Goal: Navigation & Orientation: Find specific page/section

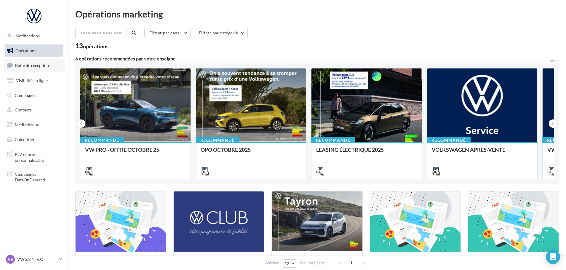
click at [31, 62] on link "Boîte de réception" at bounding box center [34, 65] width 61 height 13
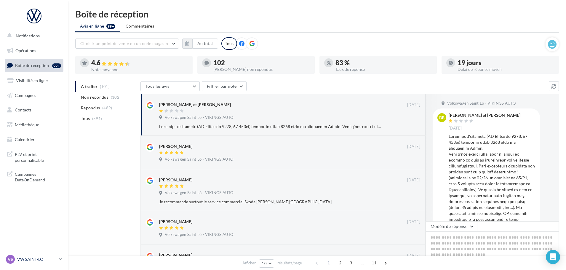
click at [34, 262] on div "VS VW SAINT-LO vw-stlo-vau" at bounding box center [31, 259] width 51 height 9
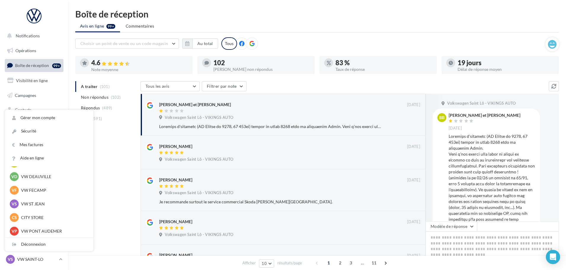
scroll to position [59, 0]
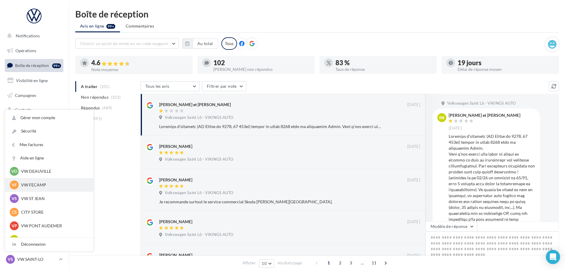
click at [40, 185] on p "VW FECAMP" at bounding box center [53, 185] width 65 height 6
